Goal: Navigation & Orientation: Find specific page/section

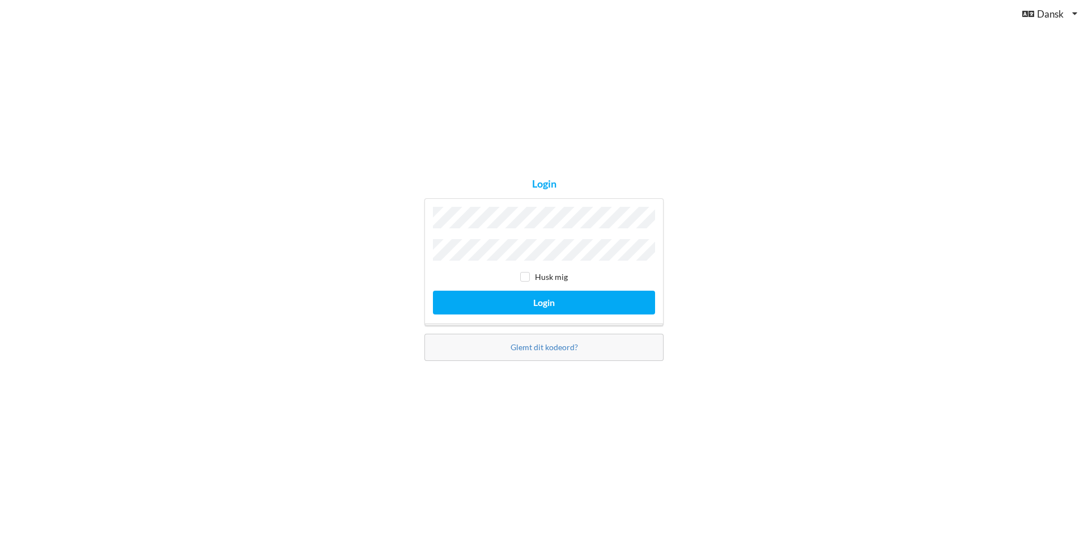
click at [433, 291] on button "Login" at bounding box center [544, 302] width 222 height 23
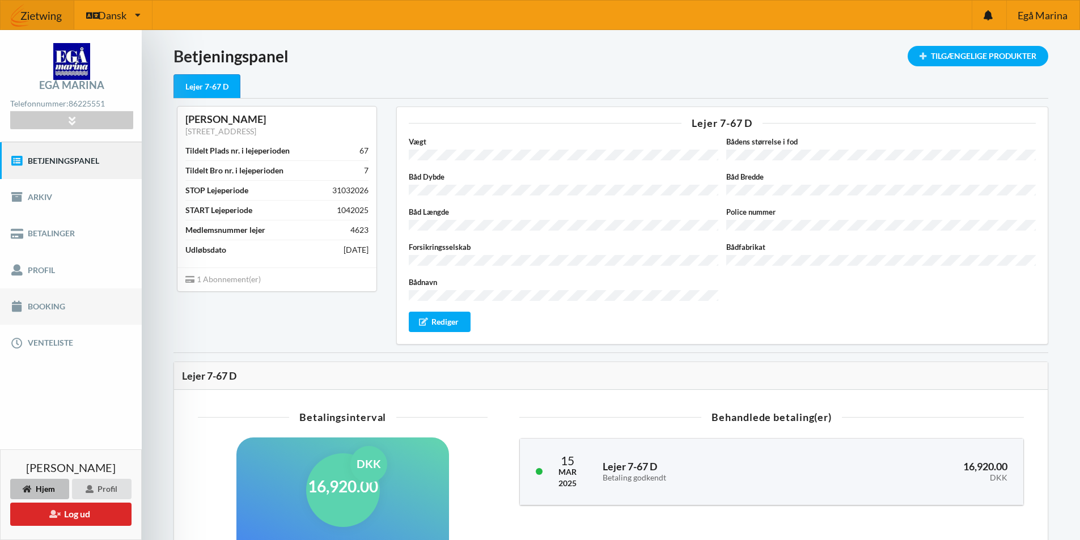
click at [57, 301] on link "Booking" at bounding box center [71, 306] width 142 height 36
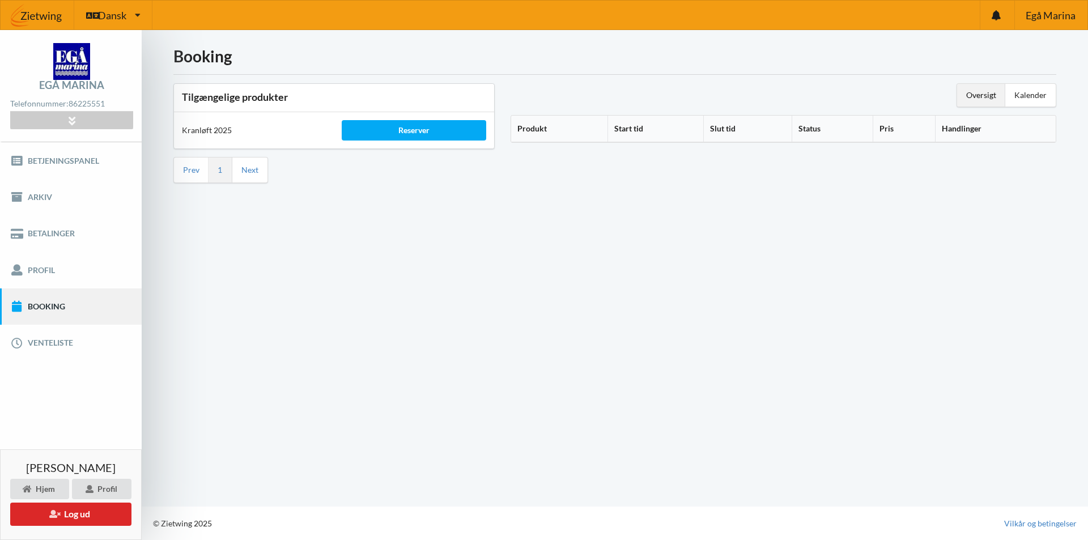
click at [545, 131] on th "Produkt" at bounding box center [559, 129] width 96 height 27
click at [550, 126] on icon at bounding box center [552, 127] width 10 height 8
click at [39, 343] on link "Venteliste" at bounding box center [71, 343] width 142 height 36
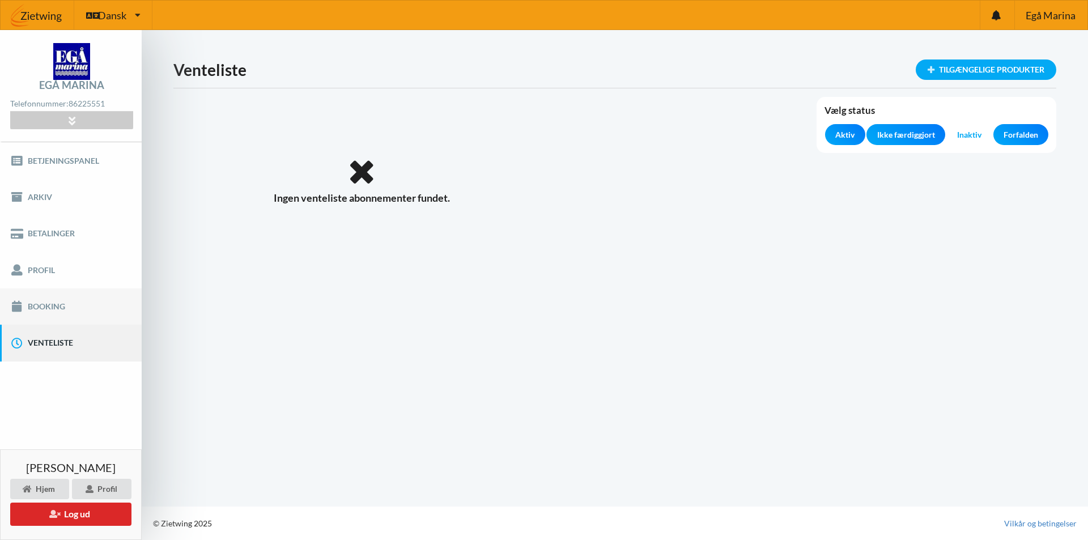
click at [38, 311] on link "Booking" at bounding box center [71, 306] width 142 height 36
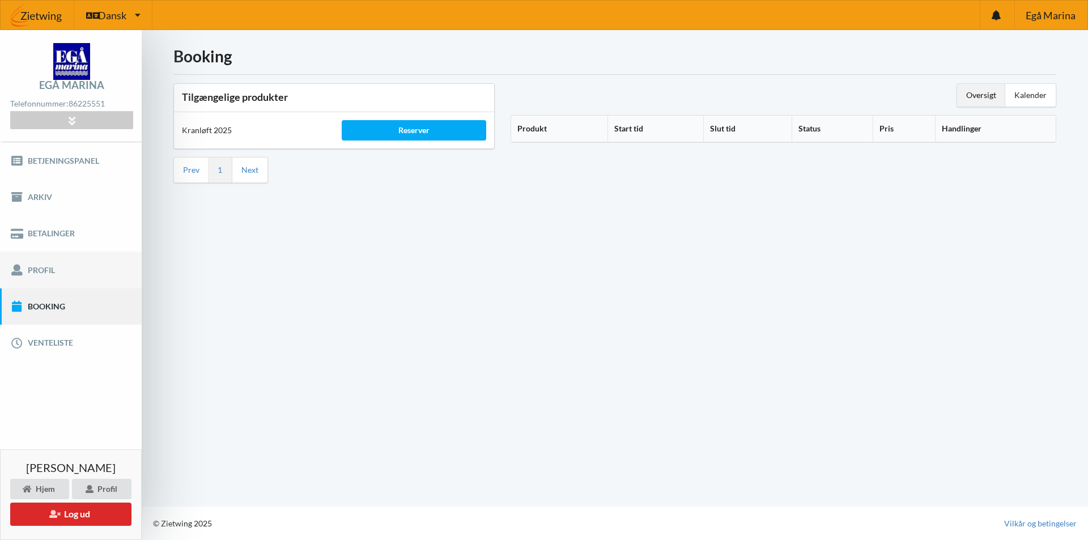
click at [40, 271] on link "Profil" at bounding box center [71, 270] width 142 height 36
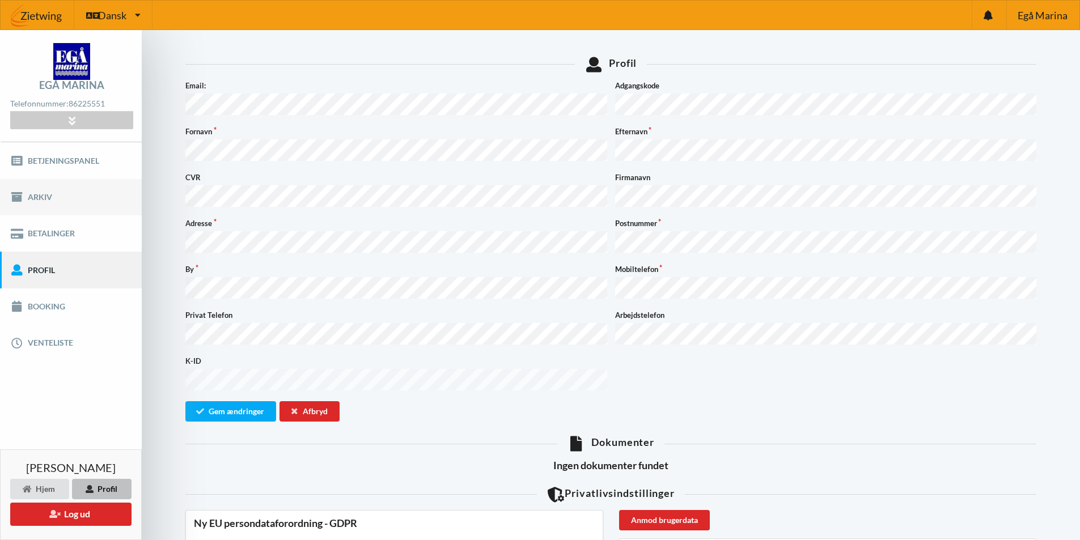
click at [53, 192] on link "Arkiv" at bounding box center [71, 197] width 142 height 36
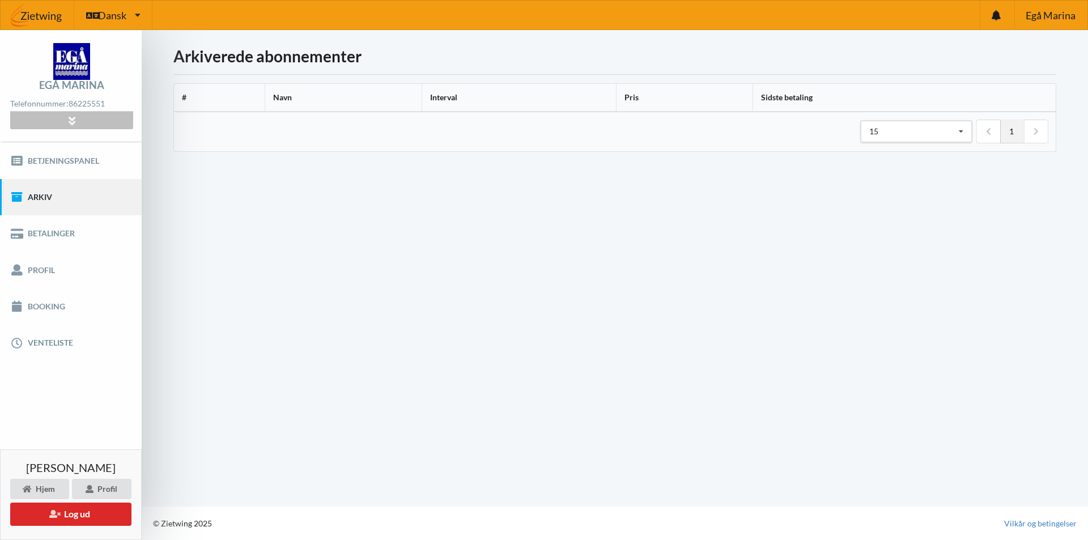
click at [60, 116] on div at bounding box center [71, 121] width 122 height 18
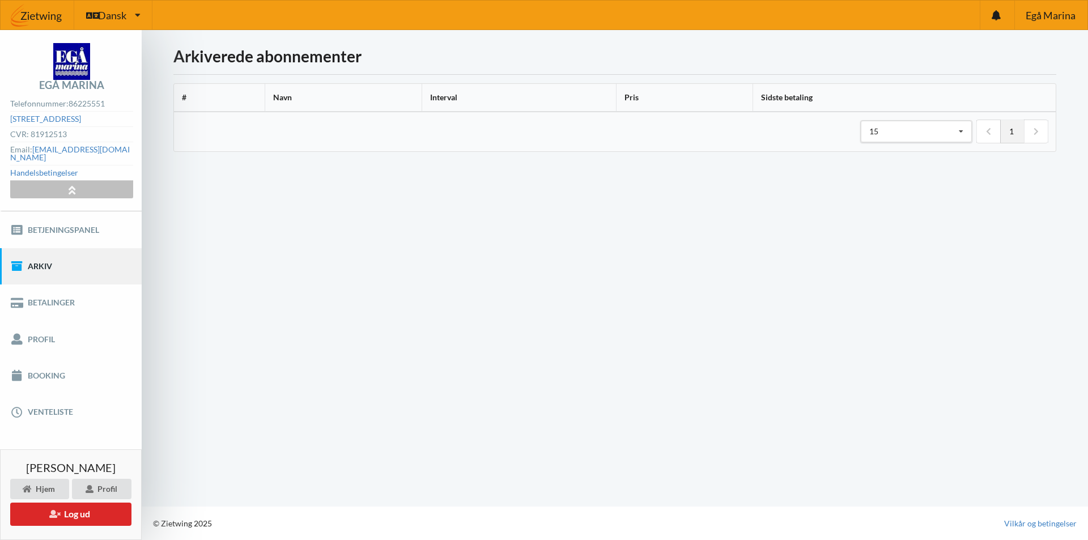
click at [52, 181] on div at bounding box center [71, 190] width 122 height 18
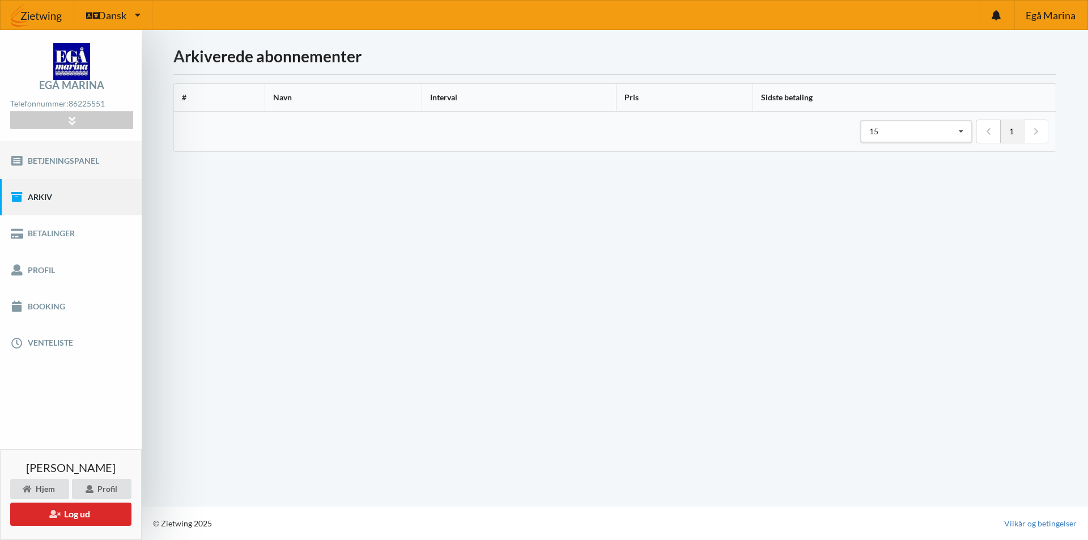
click at [47, 166] on link "Betjeningspanel" at bounding box center [71, 160] width 142 height 36
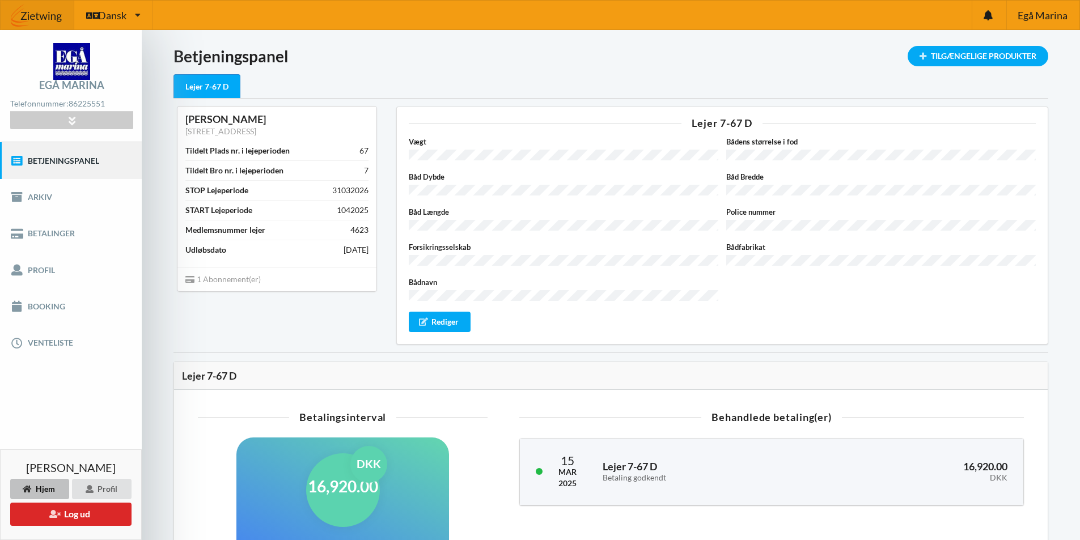
scroll to position [61, 0]
